Goal: Information Seeking & Learning: Learn about a topic

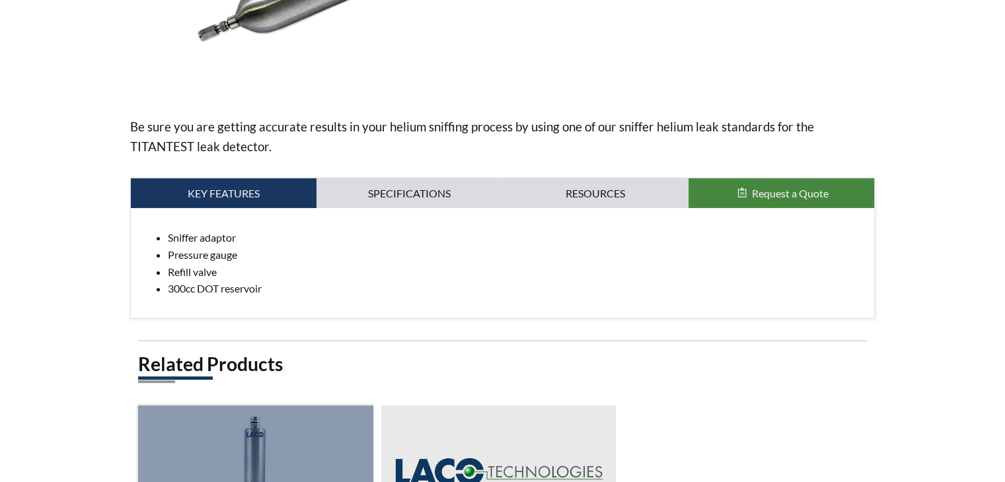
scroll to position [330, 0]
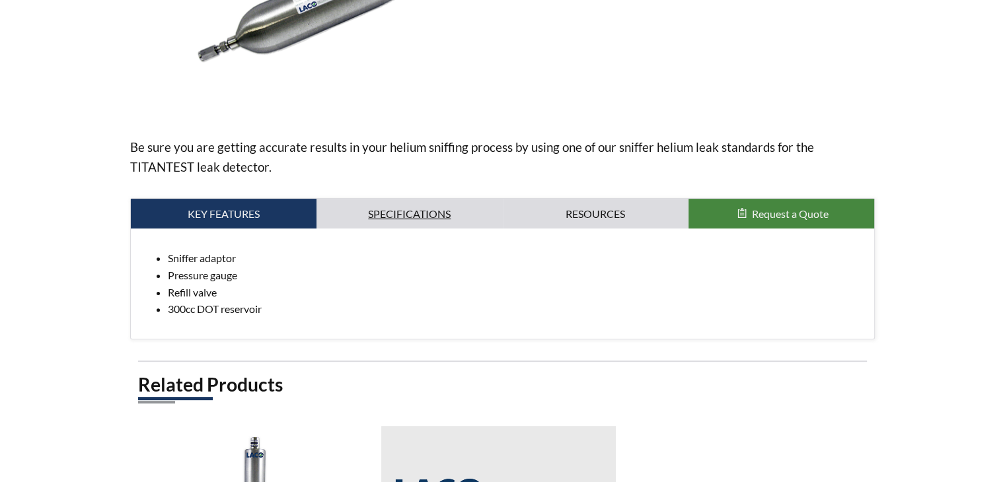
click at [412, 211] on link "Specifications" at bounding box center [410, 214] width 186 height 30
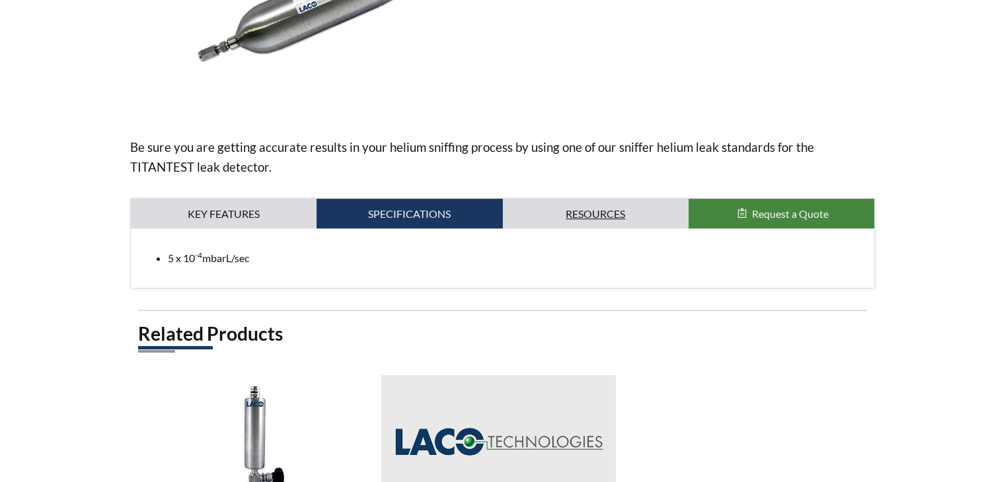
click at [577, 211] on link "Resources" at bounding box center [596, 214] width 186 height 30
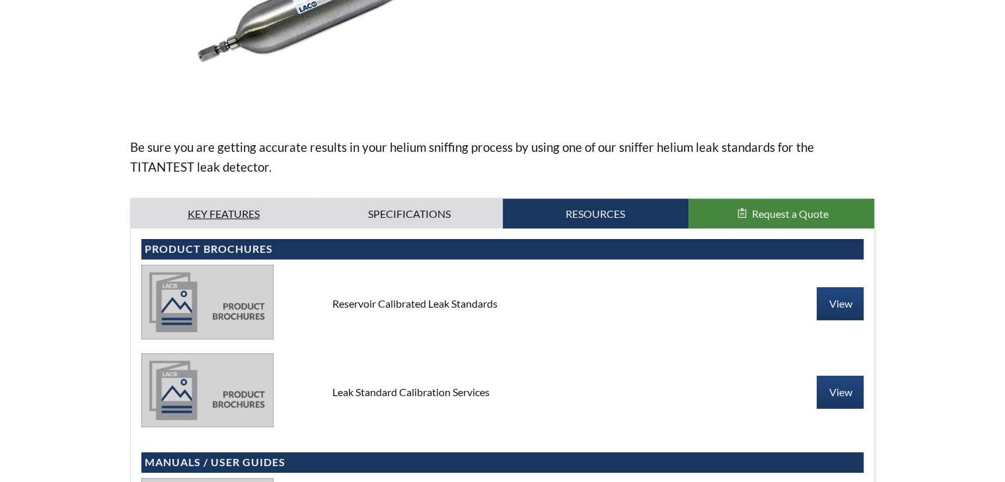
click at [202, 208] on link "Key Features" at bounding box center [224, 214] width 186 height 30
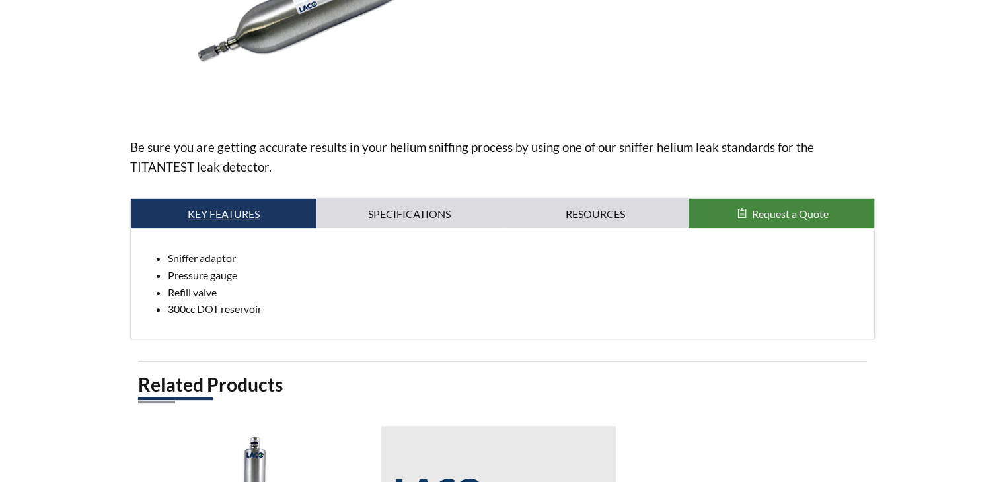
scroll to position [0, 0]
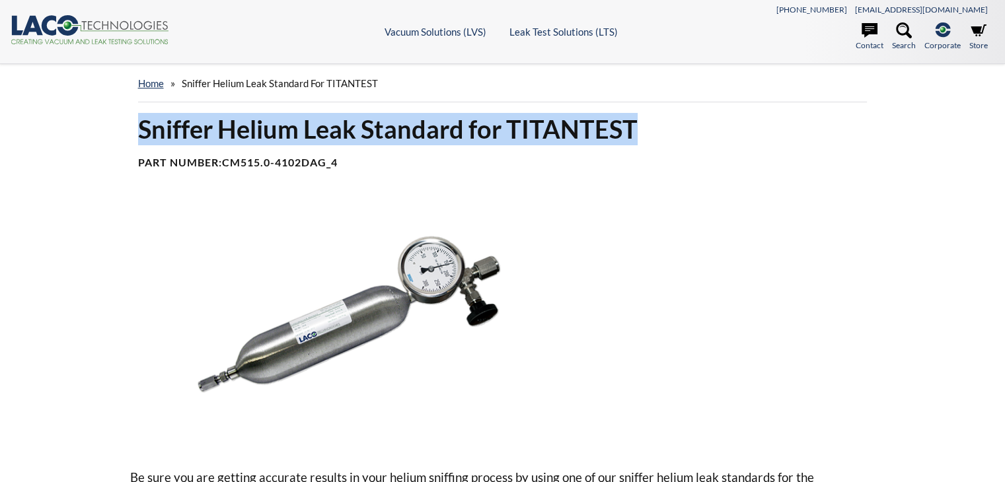
drag, startPoint x: 132, startPoint y: 126, endPoint x: 640, endPoint y: 127, distance: 508.1
click at [640, 127] on div "Sniffer Helium Leak Standard for TITANTEST Part Number: CM515.0-4102DAG_4" at bounding box center [502, 146] width 745 height 67
copy h1 "Sniffer Helium Leak Standard for TITANTEST"
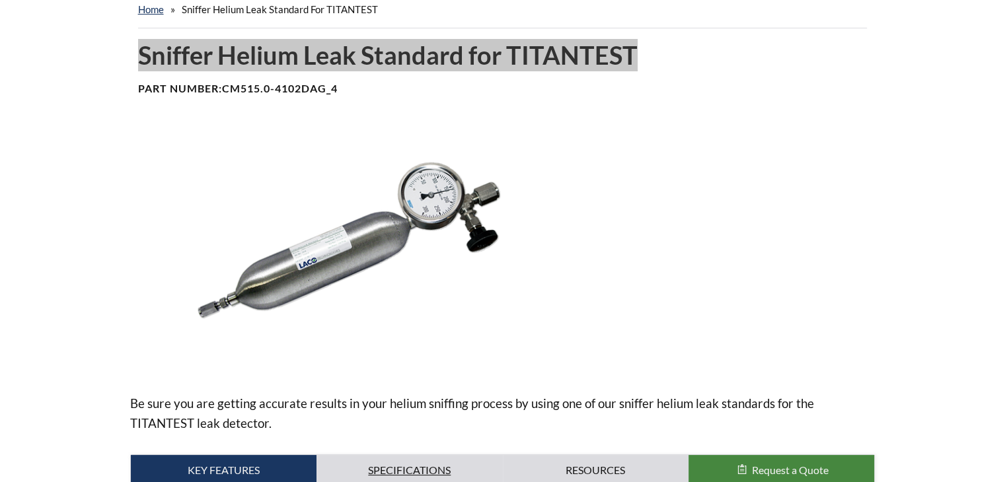
scroll to position [66, 0]
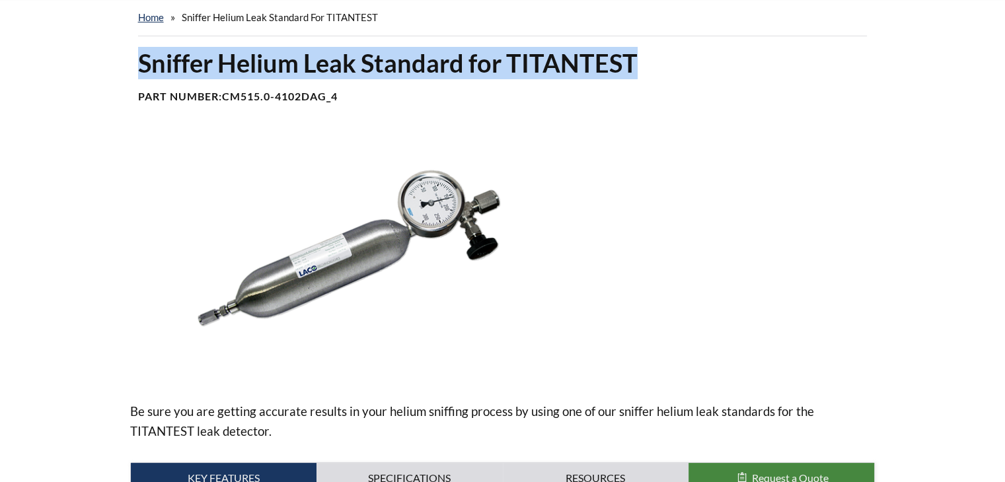
click at [266, 63] on h1 "Sniffer Helium Leak Standard for TITANTEST" at bounding box center [502, 63] width 729 height 32
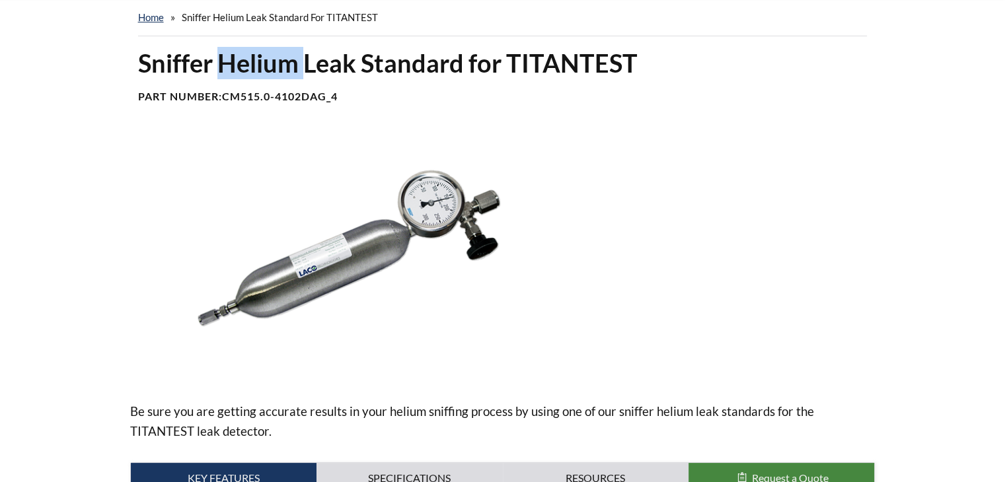
click at [266, 63] on h1 "Sniffer Helium Leak Standard for TITANTEST" at bounding box center [502, 63] width 729 height 32
click at [228, 65] on h1 "Sniffer Helium Leak Standard for TITANTEST" at bounding box center [502, 63] width 729 height 32
drag, startPoint x: 219, startPoint y: 60, endPoint x: 358, endPoint y: 58, distance: 139.4
click at [358, 58] on h1 "Sniffer Helium Leak Standard for TITANTEST" at bounding box center [502, 63] width 729 height 32
copy h1 "Helium Leak"
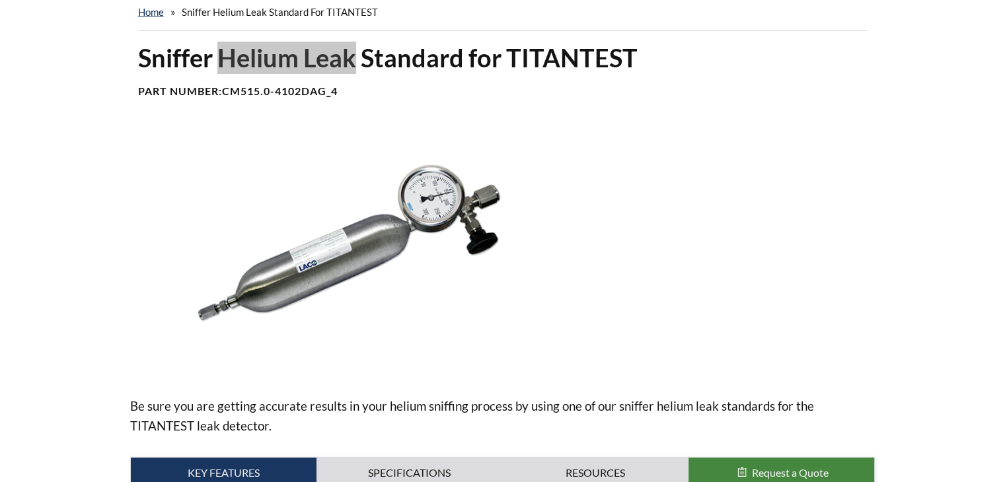
scroll to position [0, 0]
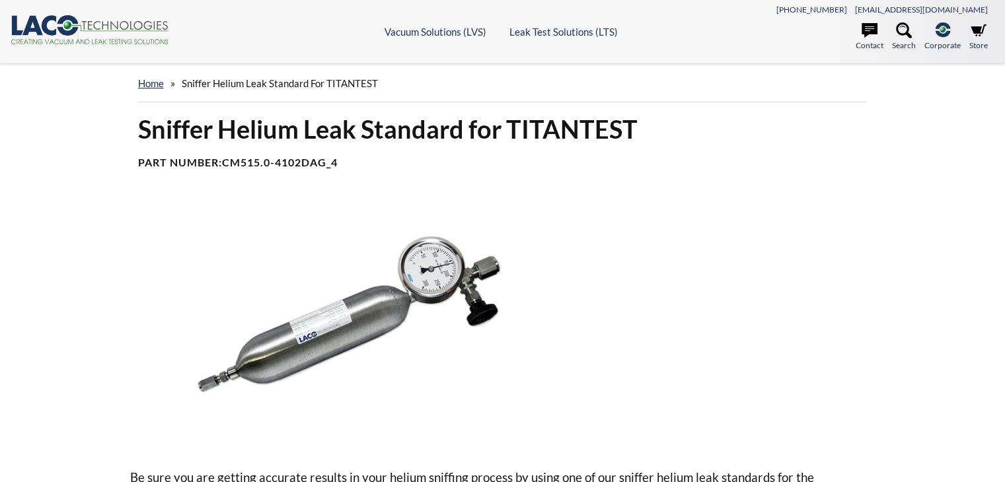
click at [185, 133] on h1 "Sniffer Helium Leak Standard for TITANTEST" at bounding box center [502, 129] width 729 height 32
copy h1 "Sniffer"
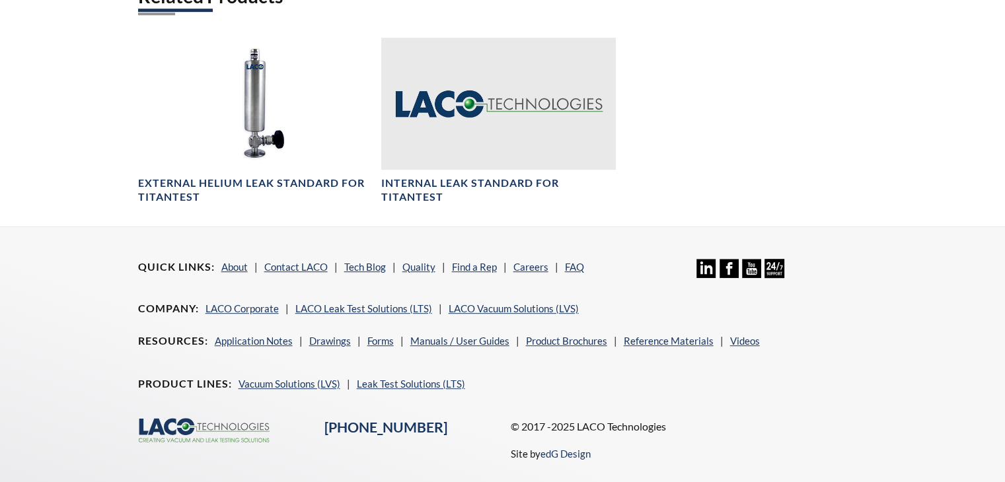
scroll to position [766, 0]
